Goal: Task Accomplishment & Management: Manage account settings

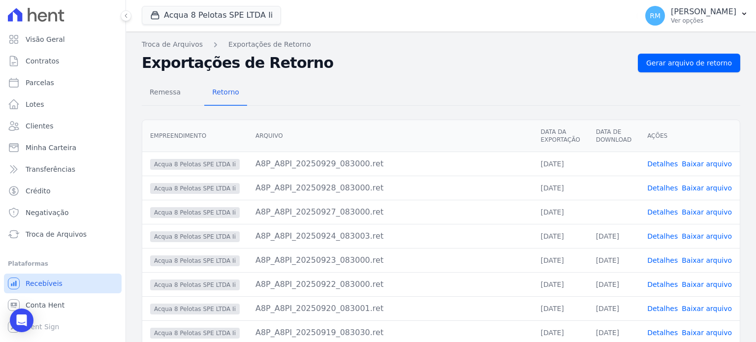
click at [52, 279] on span "Recebíveis" at bounding box center [44, 284] width 37 height 10
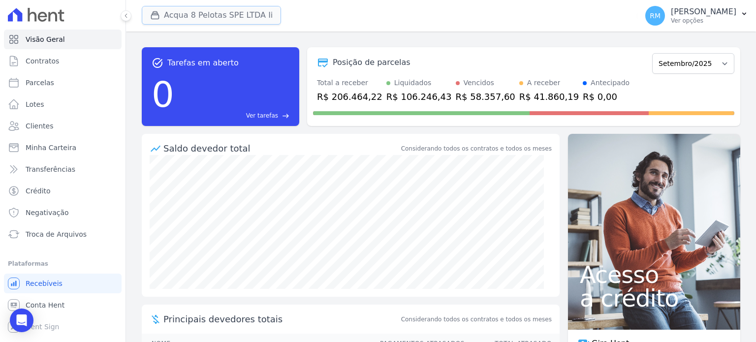
click at [248, 14] on button "Acqua 8 Pelotas SPE LTDA Ii" at bounding box center [211, 15] width 139 height 19
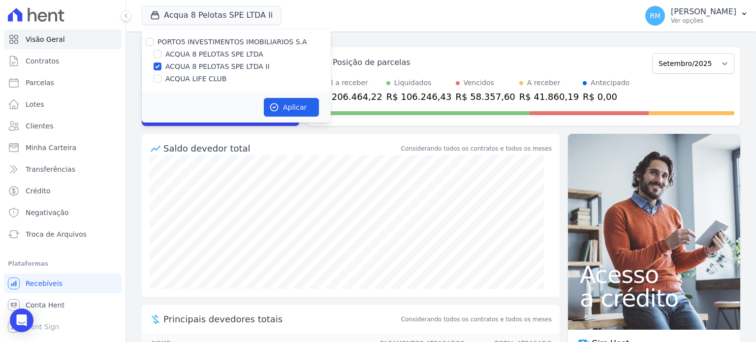
drag, startPoint x: 228, startPoint y: 52, endPoint x: 224, endPoint y: 70, distance: 18.4
click at [228, 52] on label "ACQUA 8 PELOTAS SPE LTDA" at bounding box center [214, 54] width 98 height 10
click at [161, 52] on input "ACQUA 8 PELOTAS SPE LTDA" at bounding box center [158, 54] width 8 height 8
checkbox input "true"
click at [220, 65] on label "ACQUA 8 PELOTAS SPE LTDA II" at bounding box center [217, 67] width 104 height 10
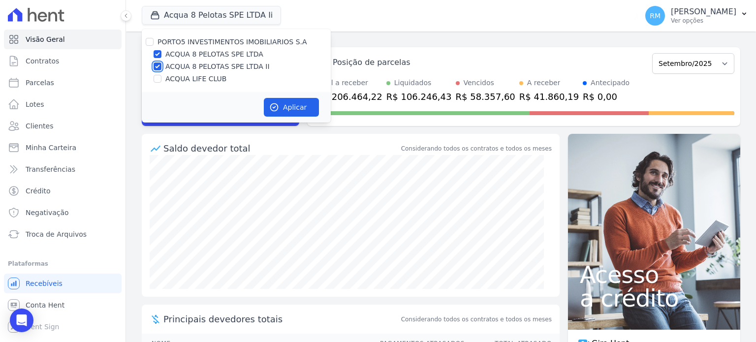
click at [161, 65] on input "ACQUA 8 PELOTAS SPE LTDA II" at bounding box center [158, 67] width 8 height 8
checkbox input "false"
click at [288, 110] on button "Aplicar" at bounding box center [291, 107] width 55 height 19
